Goal: Browse casually: Explore the website without a specific task or goal

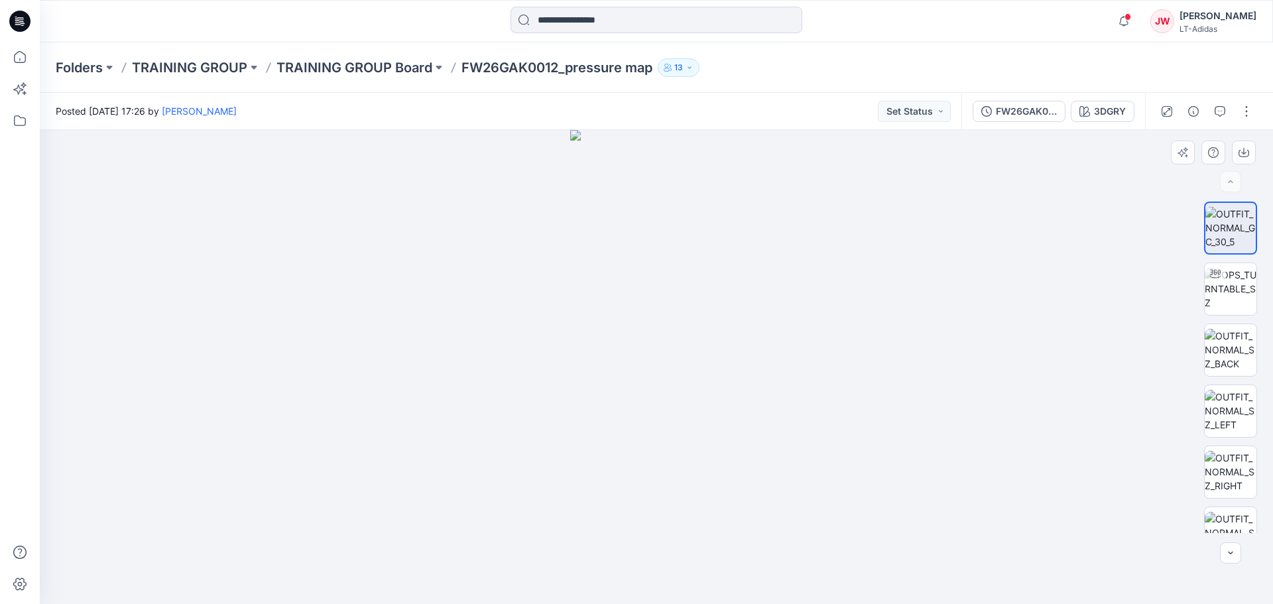
drag, startPoint x: 474, startPoint y: 355, endPoint x: 412, endPoint y: 350, distance: 62.6
click at [412, 350] on div at bounding box center [656, 367] width 1233 height 474
click at [1208, 280] on div at bounding box center [1215, 273] width 21 height 21
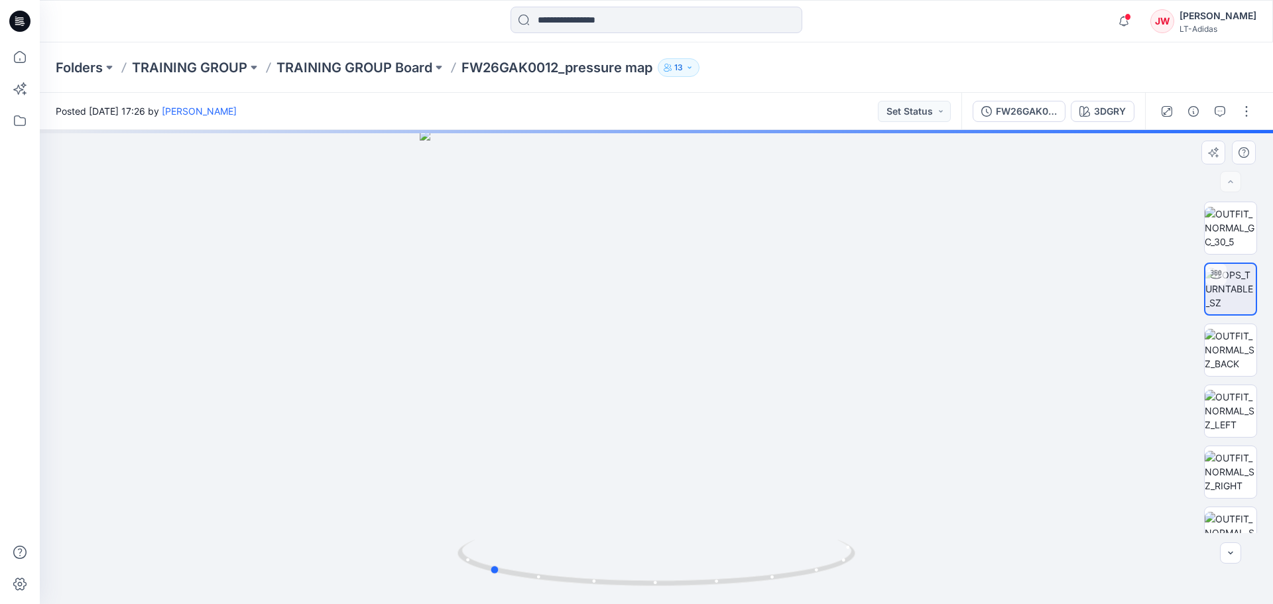
drag, startPoint x: 538, startPoint y: 442, endPoint x: 376, endPoint y: 437, distance: 161.9
click at [376, 437] on div at bounding box center [656, 367] width 1233 height 474
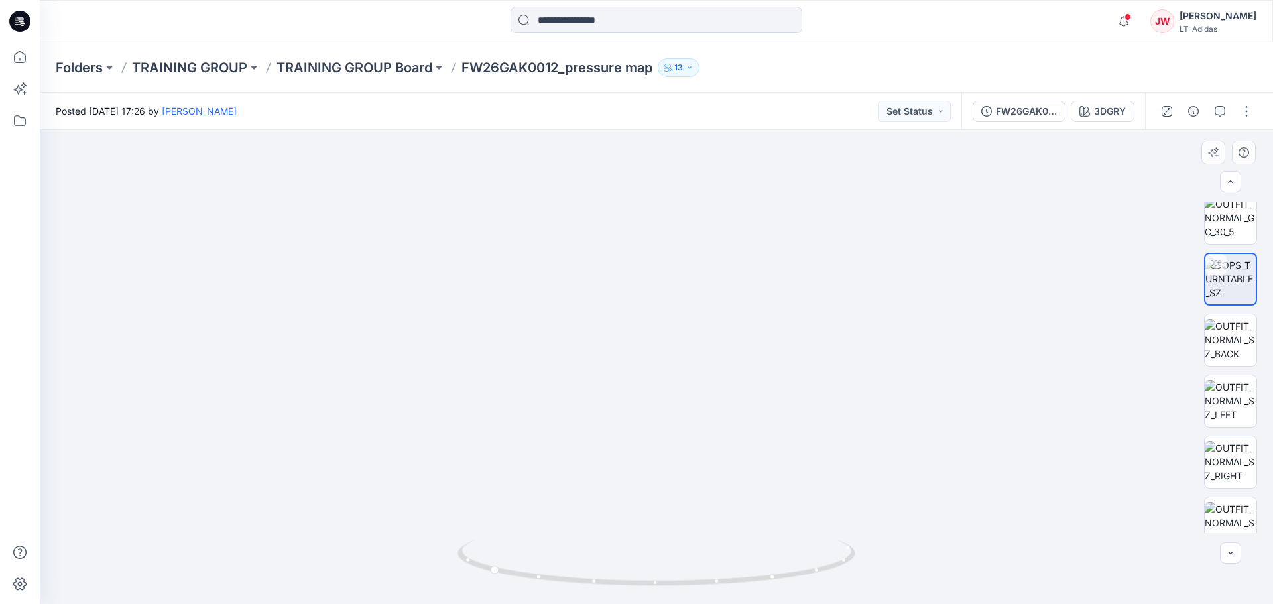
scroll to position [7, 0]
drag, startPoint x: 775, startPoint y: 579, endPoint x: 834, endPoint y: 573, distance: 59.3
click at [834, 573] on icon at bounding box center [658, 565] width 401 height 50
drag, startPoint x: 534, startPoint y: 576, endPoint x: 690, endPoint y: 584, distance: 155.4
click at [690, 584] on icon at bounding box center [658, 565] width 401 height 50
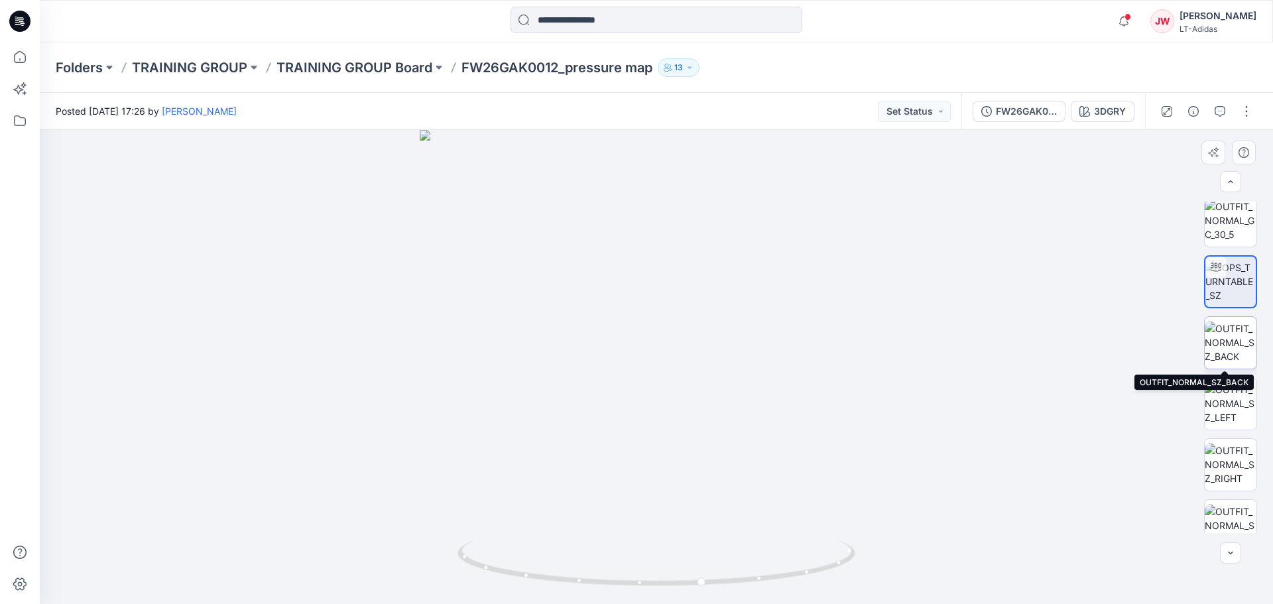
click at [1225, 343] on img at bounding box center [1231, 343] width 52 height 42
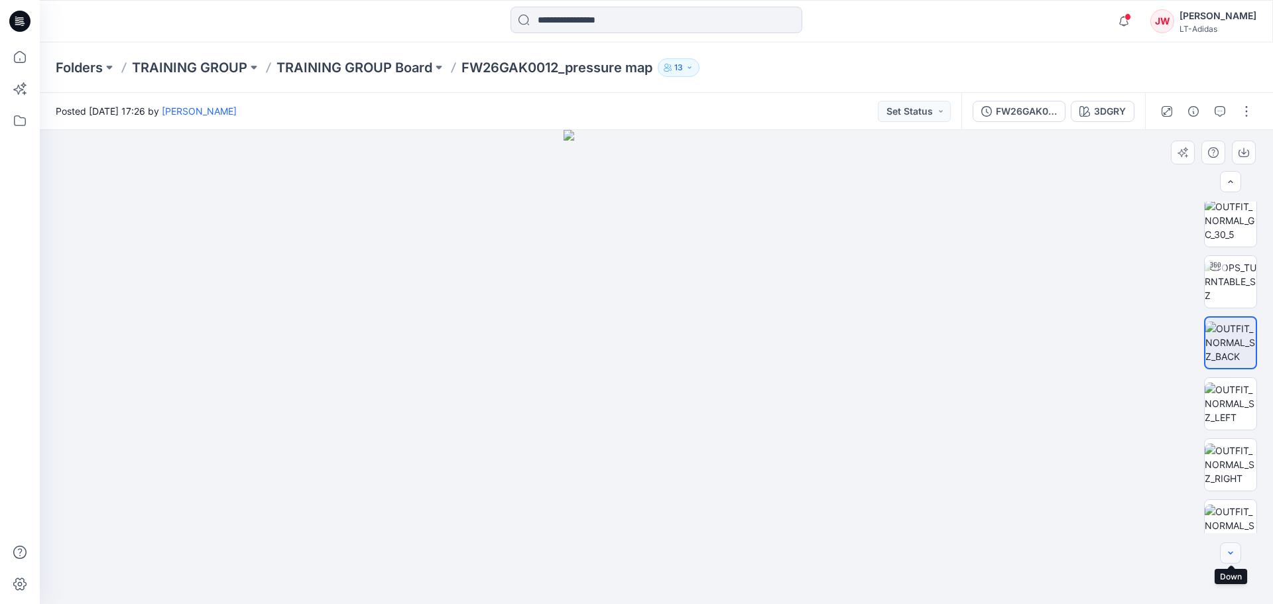
click at [1229, 550] on icon "button" at bounding box center [1230, 553] width 11 height 11
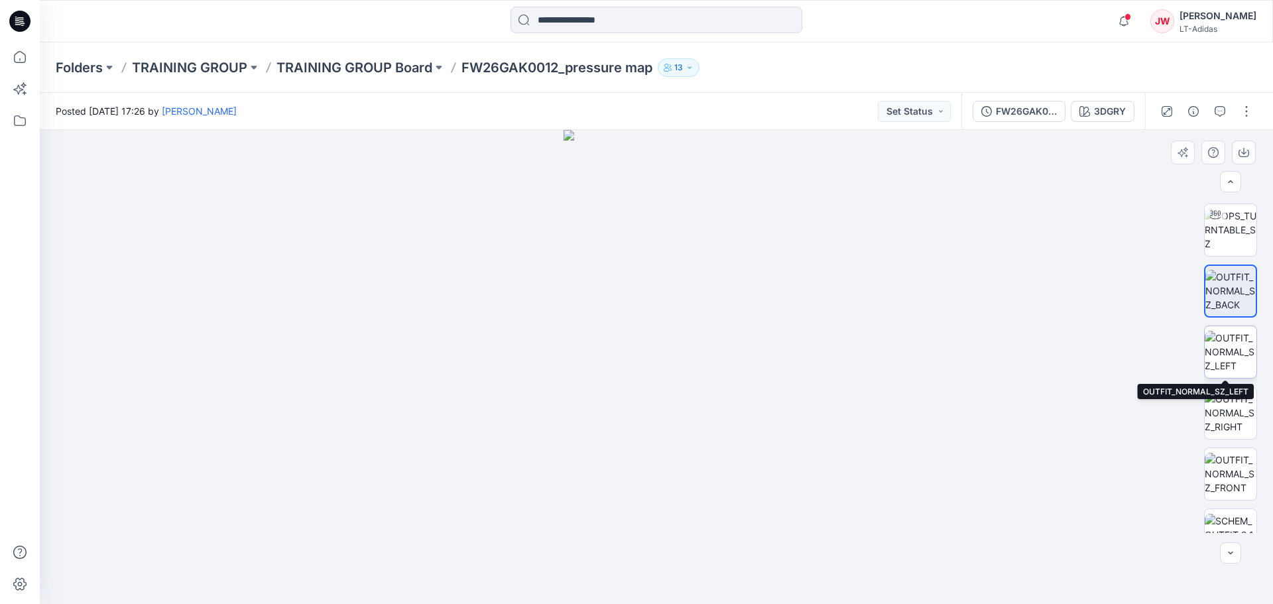
click at [1222, 345] on img at bounding box center [1231, 352] width 52 height 42
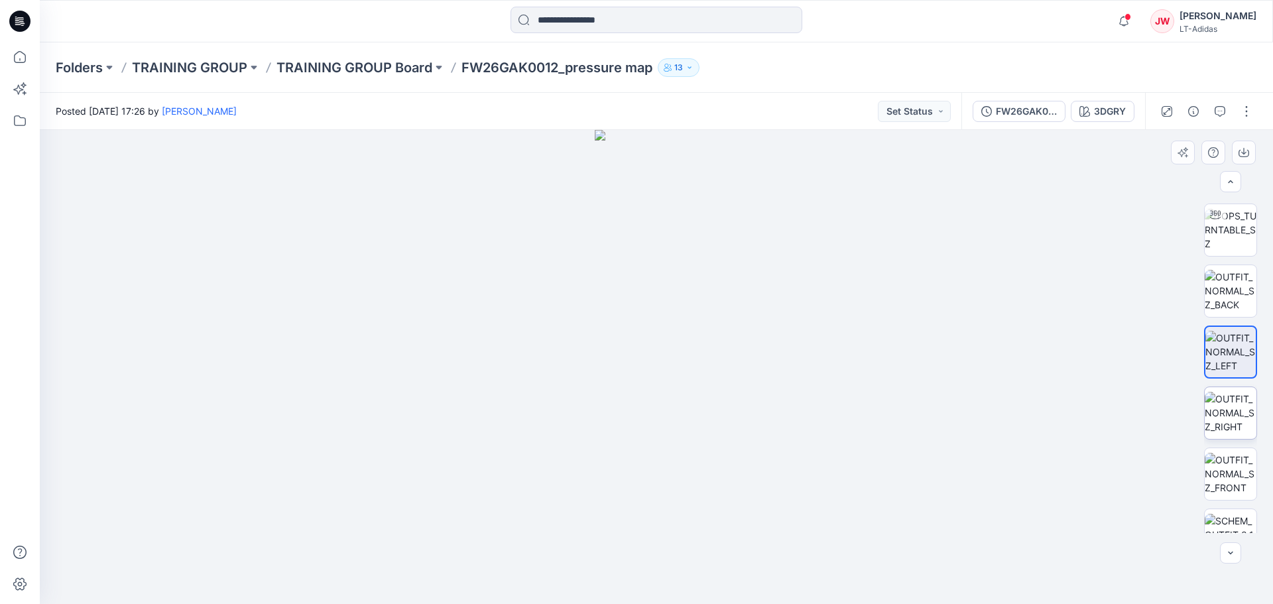
drag, startPoint x: 1230, startPoint y: 385, endPoint x: 1229, endPoint y: 394, distance: 8.6
click at [1230, 389] on div at bounding box center [1230, 368] width 53 height 332
click at [1229, 395] on img at bounding box center [1231, 413] width 52 height 42
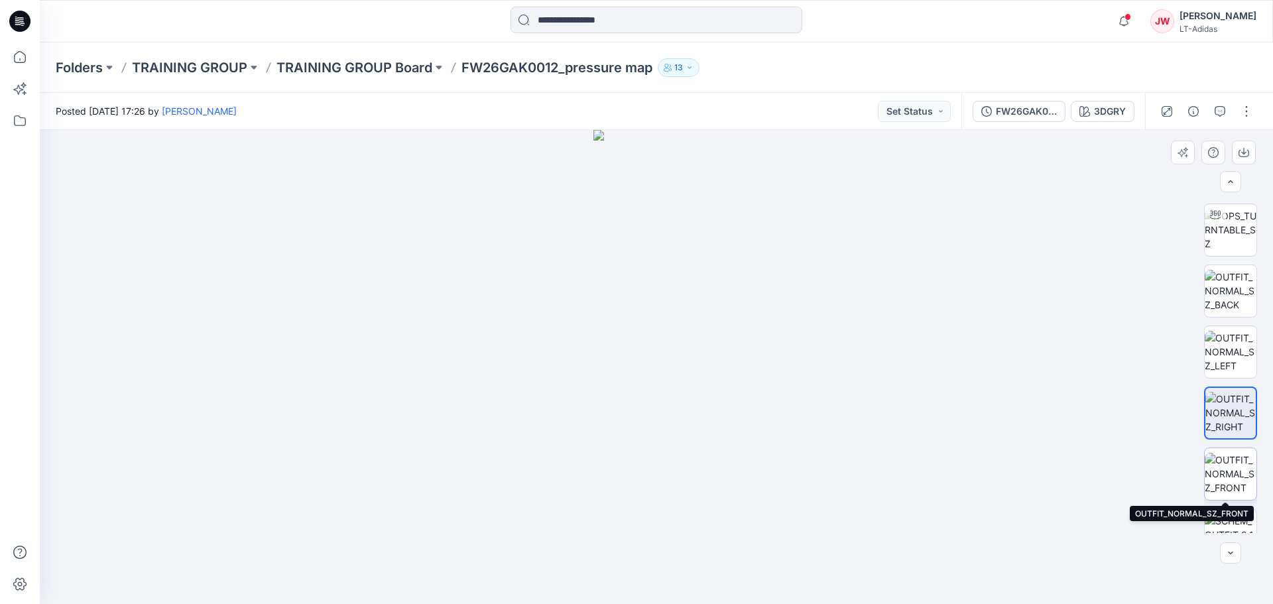
click at [1229, 467] on img at bounding box center [1231, 474] width 52 height 42
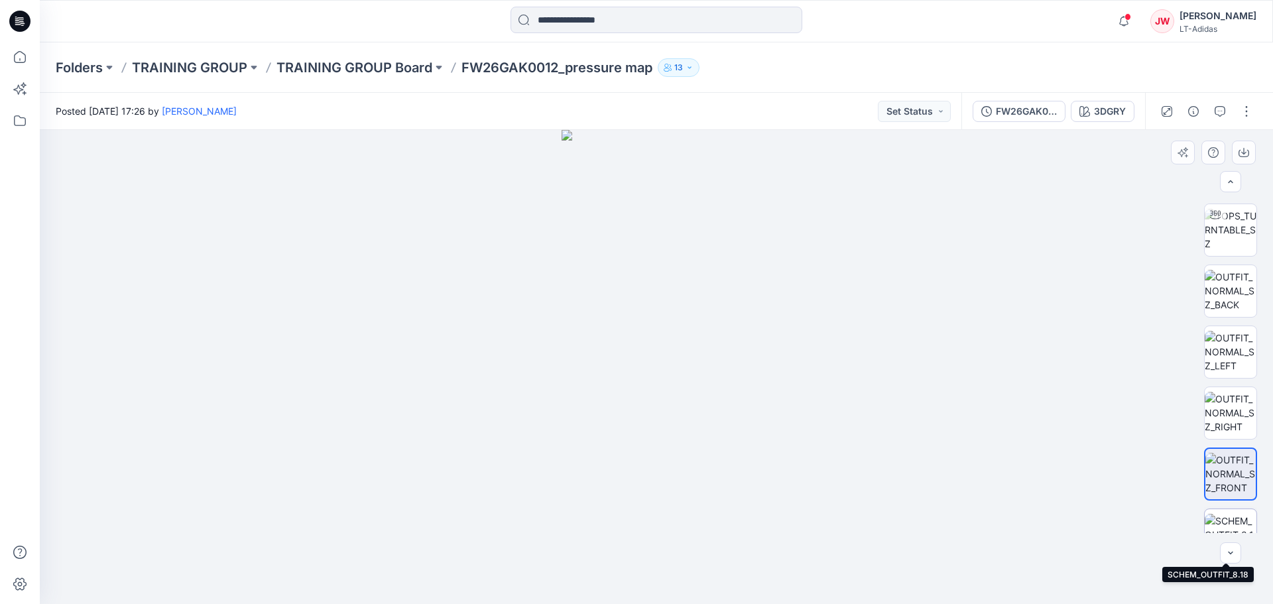
click at [1223, 517] on img at bounding box center [1231, 535] width 52 height 42
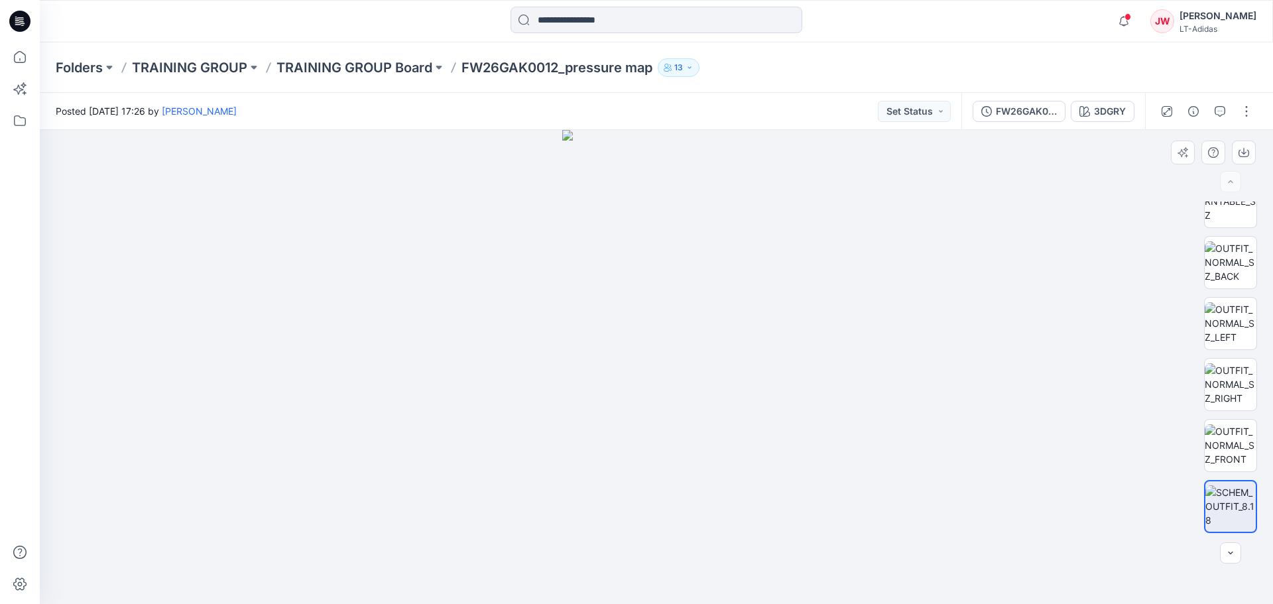
scroll to position [0, 0]
